Goal: Task Accomplishment & Management: Manage account settings

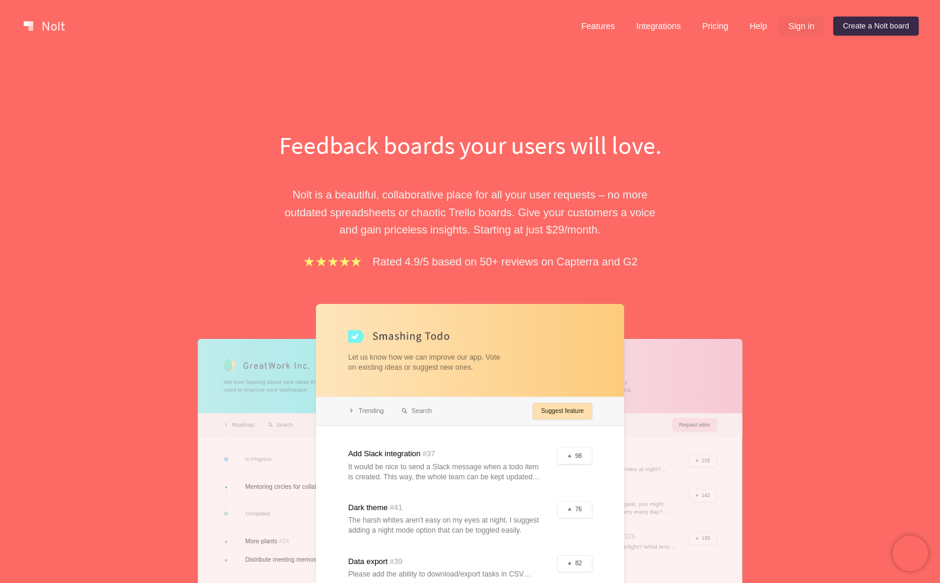
click at [803, 31] on link "Sign in" at bounding box center [801, 26] width 45 height 19
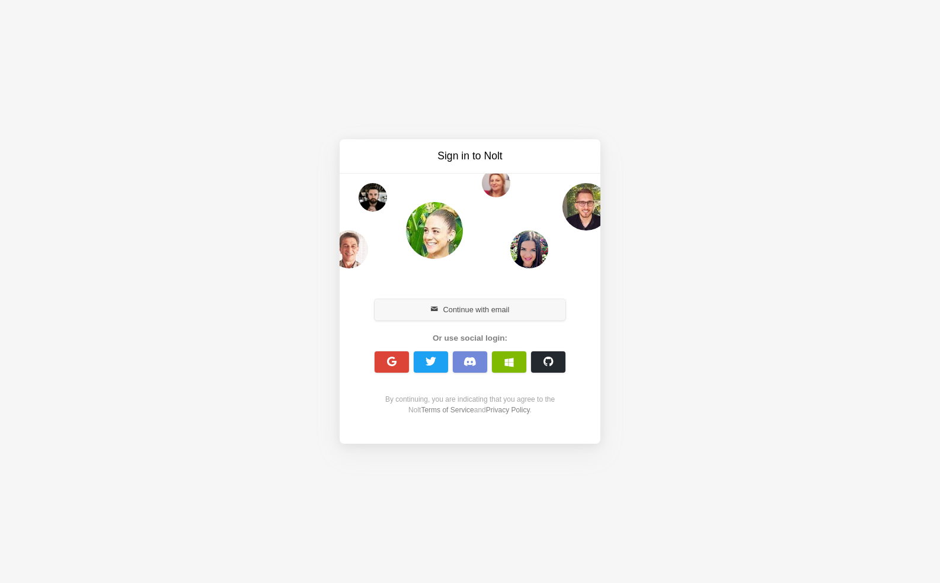
click at [451, 310] on button "Continue with email" at bounding box center [469, 309] width 191 height 21
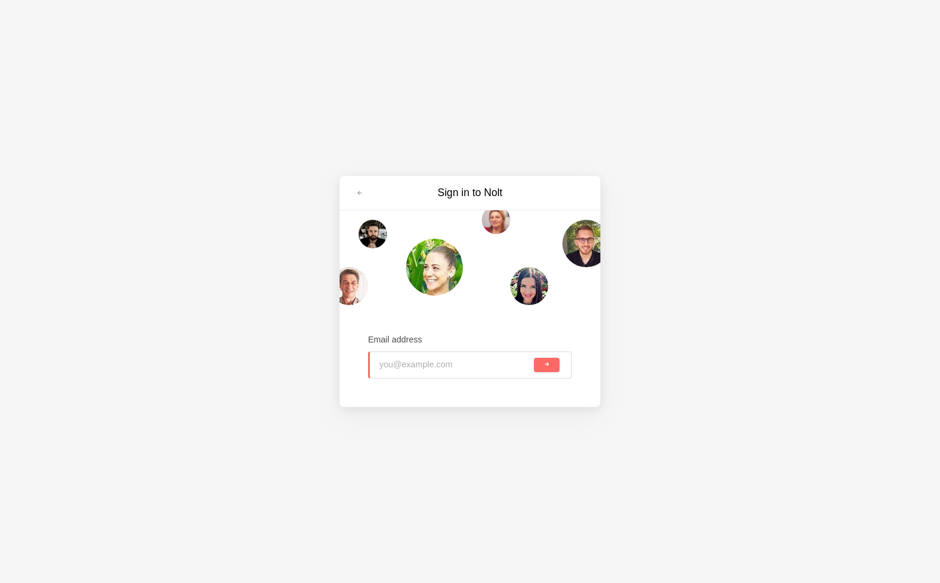
click at [408, 365] on input "email" at bounding box center [455, 365] width 152 height 26
type input "henry@henrybraggco.com"
click at [546, 364] on button "submit" at bounding box center [546, 365] width 25 height 14
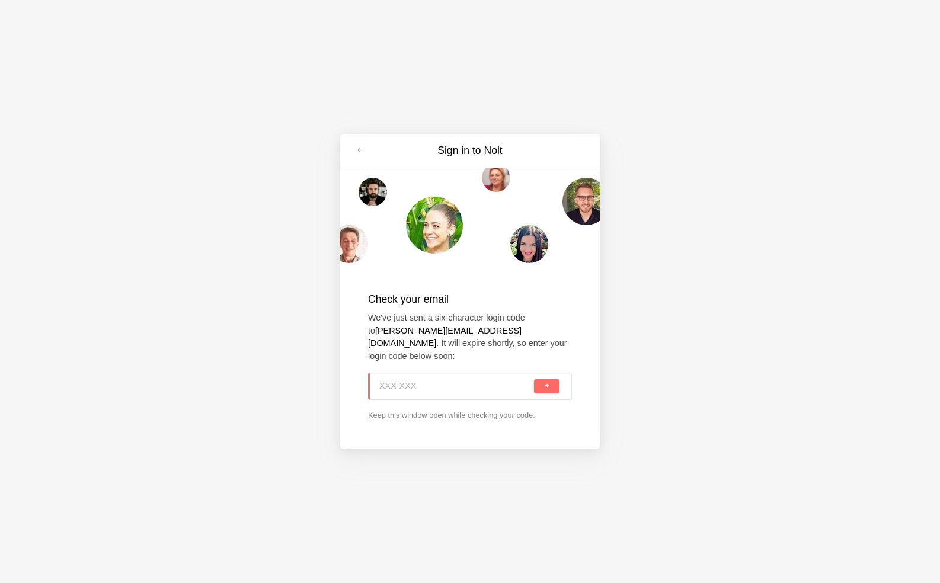
paste input "VDV-R61"
type input "VDV-R61"
drag, startPoint x: 562, startPoint y: 381, endPoint x: 550, endPoint y: 381, distance: 11.3
click at [559, 381] on div "VDV-R61" at bounding box center [470, 386] width 204 height 27
click at [550, 381] on button "submit" at bounding box center [546, 386] width 25 height 14
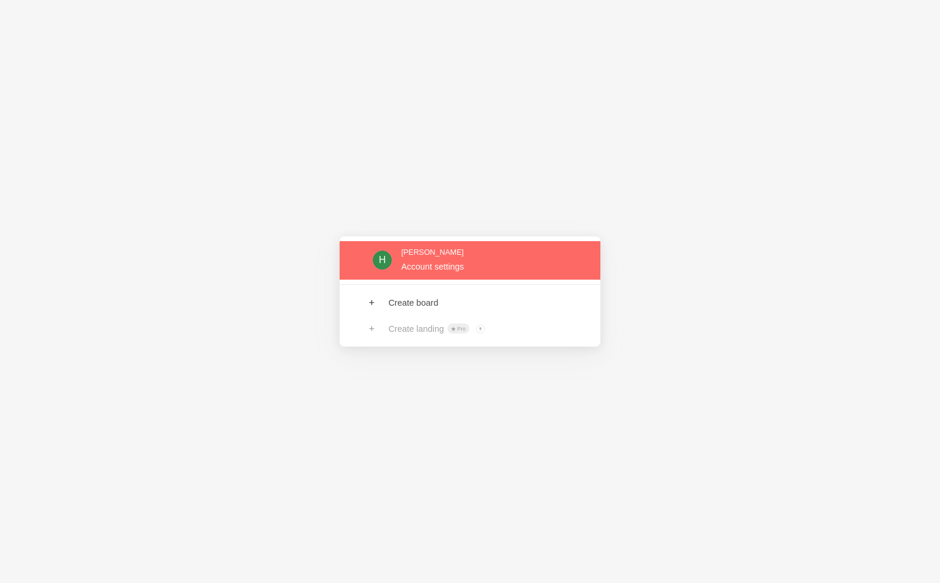
click at [424, 267] on link at bounding box center [470, 260] width 261 height 39
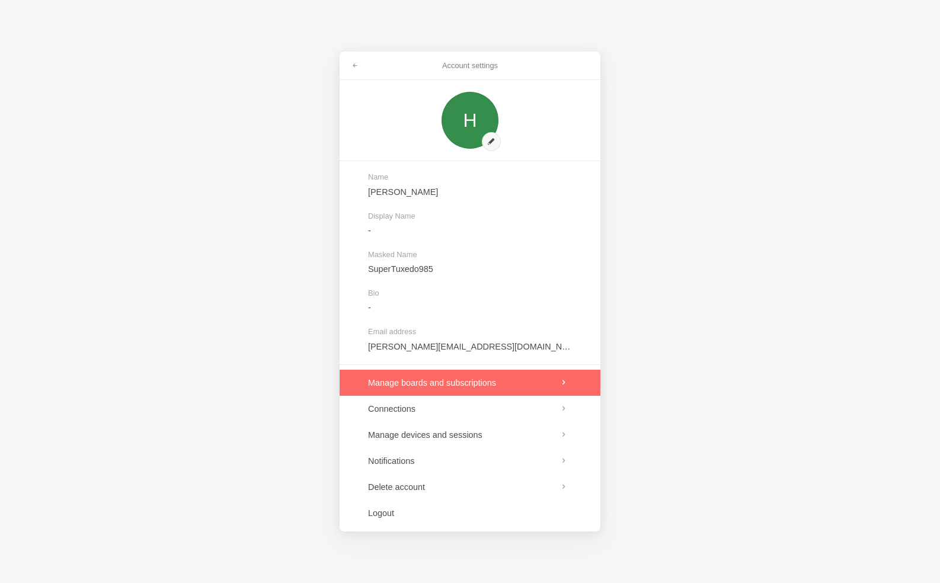
click at [402, 380] on link at bounding box center [470, 383] width 261 height 26
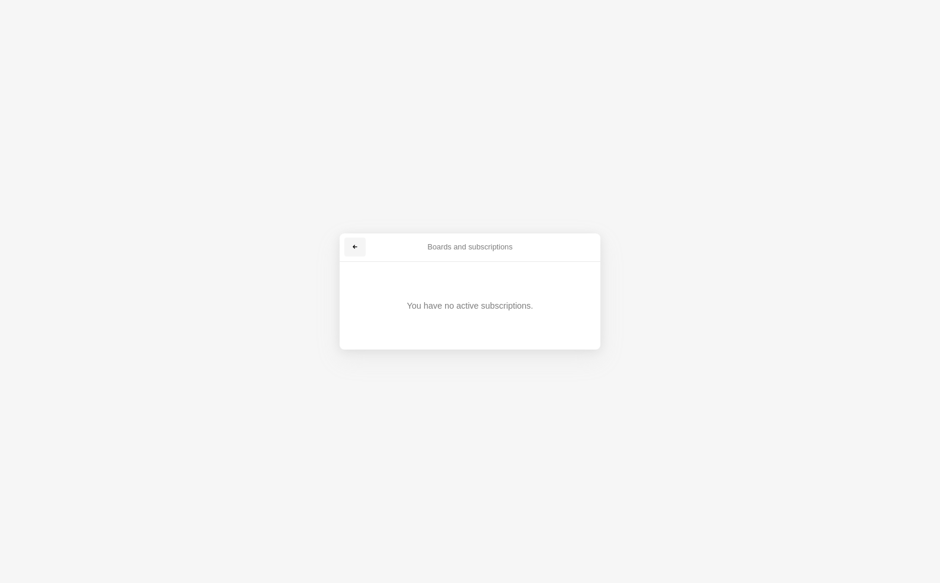
click at [356, 245] on span at bounding box center [354, 247] width 7 height 7
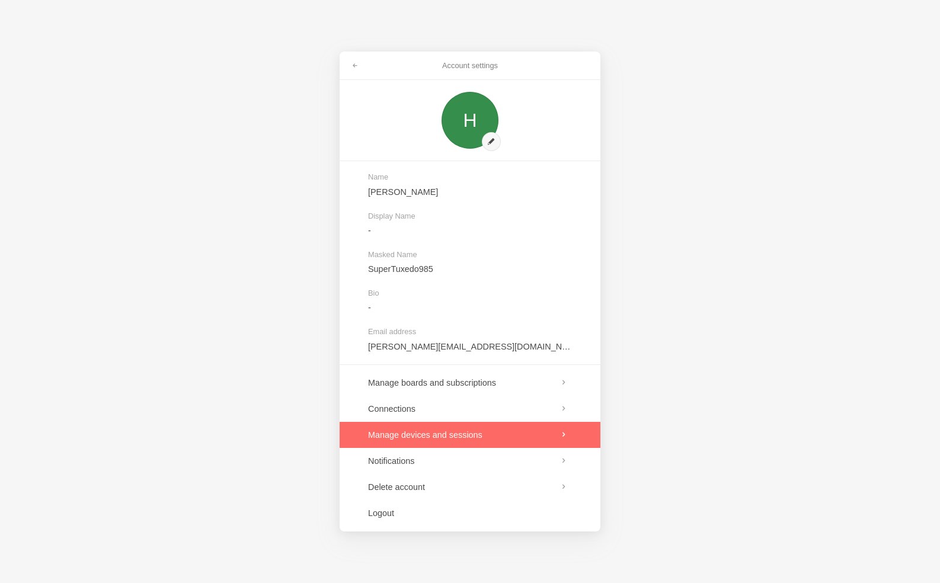
click at [390, 432] on link at bounding box center [470, 435] width 261 height 26
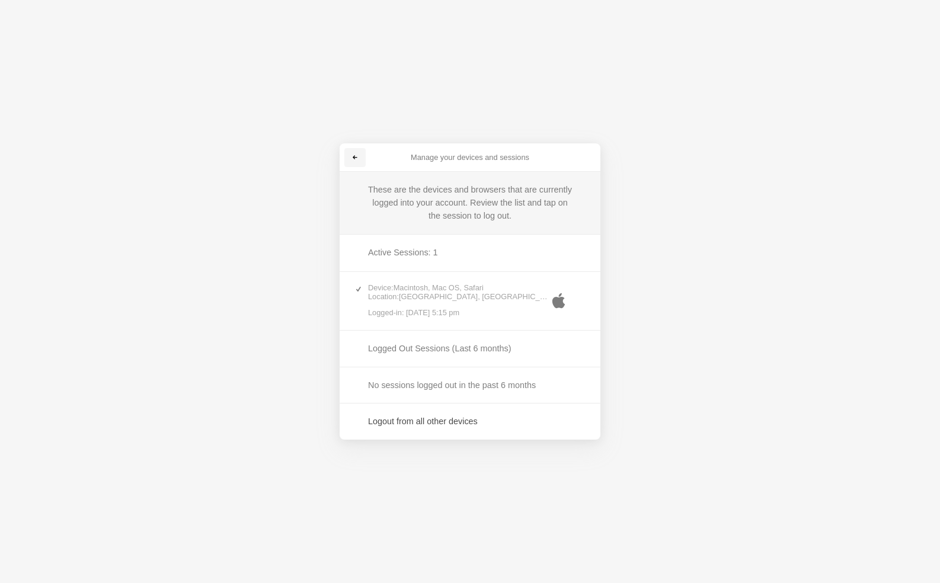
click at [354, 156] on span at bounding box center [354, 157] width 7 height 7
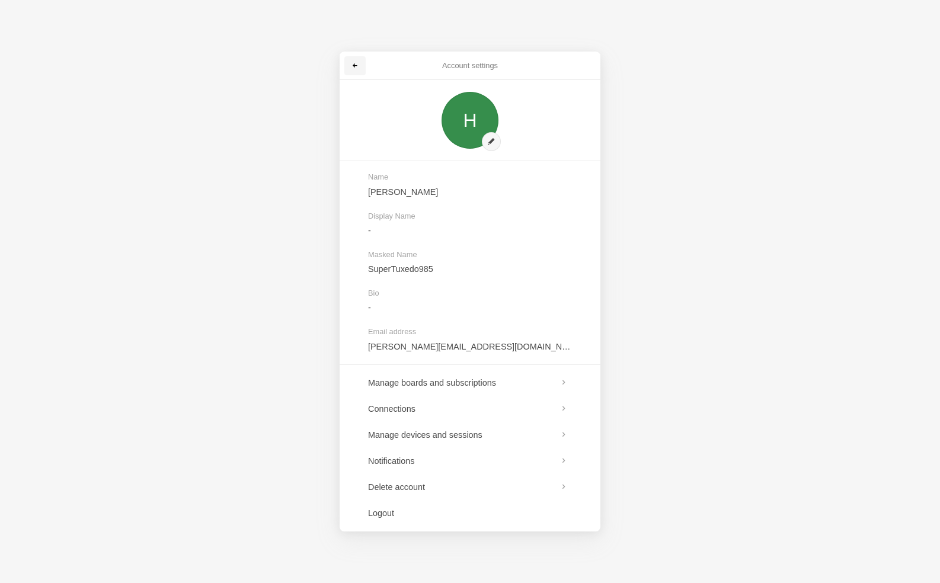
click at [361, 64] on link at bounding box center [354, 65] width 21 height 19
